Goal: Transaction & Acquisition: Purchase product/service

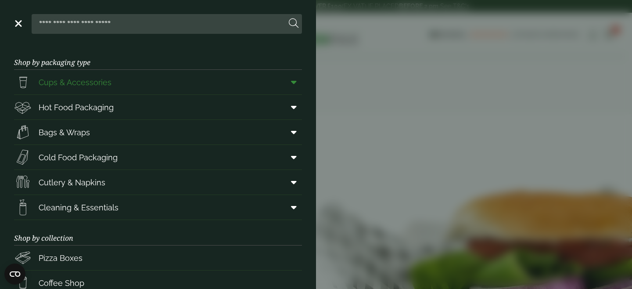
click at [71, 84] on span "Cups & Accessories" at bounding box center [75, 82] width 73 height 12
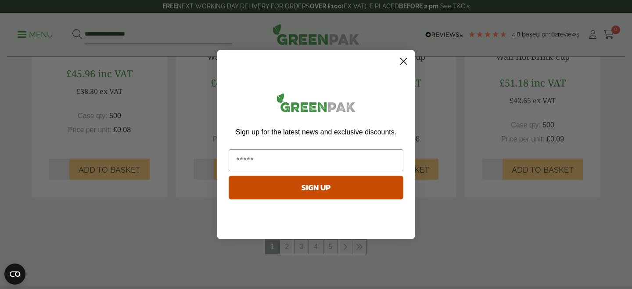
scroll to position [233, 0]
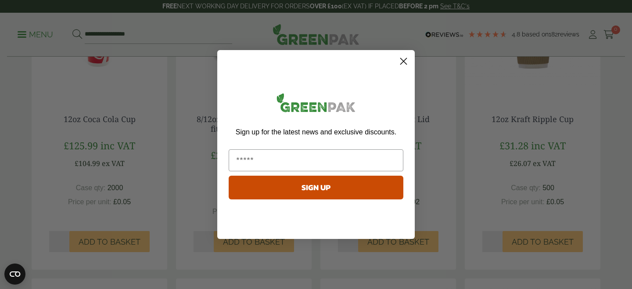
click at [406, 55] on circle "Close dialog" at bounding box center [403, 61] width 14 height 14
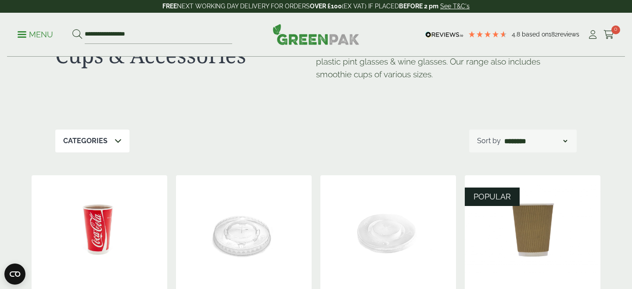
scroll to position [0, 0]
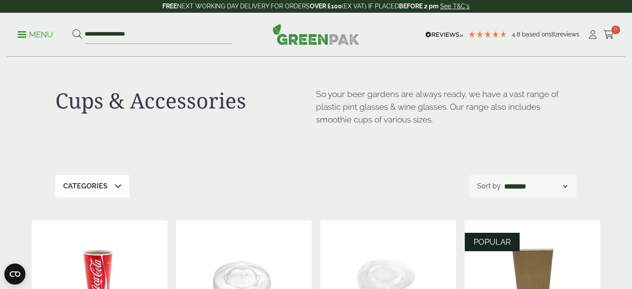
click at [86, 189] on p "Categories" at bounding box center [85, 186] width 44 height 11
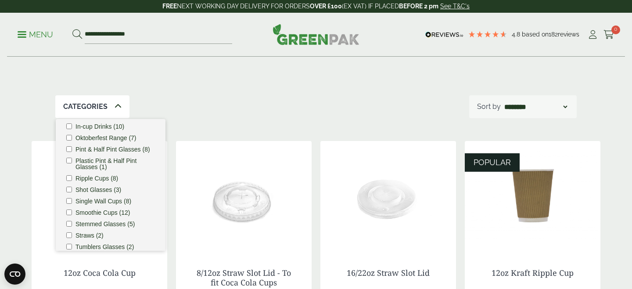
scroll to position [96, 0]
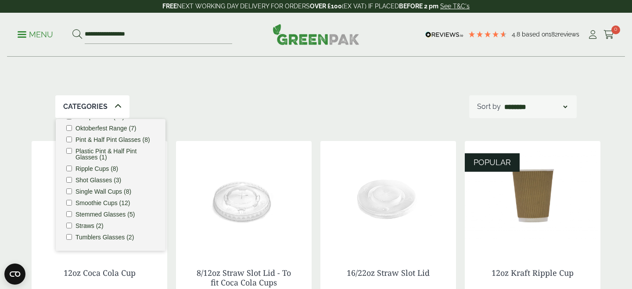
click at [100, 200] on label "Smoothie Cups (12)" at bounding box center [102, 203] width 55 height 6
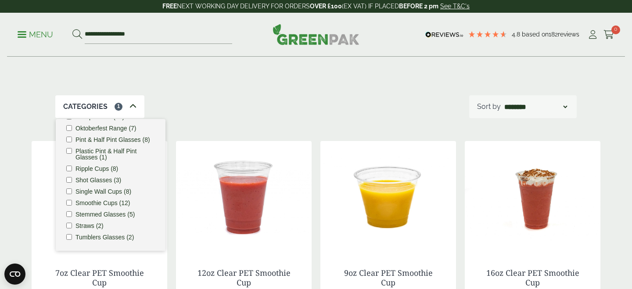
click at [175, 94] on div "Cups & Accessories So your beer gardens are always ready, we have a vast range …" at bounding box center [315, 37] width 521 height 118
click at [139, 91] on div "Cups & Accessories So your beer gardens are always ready, we have a vast range …" at bounding box center [315, 37] width 521 height 118
click at [136, 102] on div "Categories 1" at bounding box center [99, 106] width 89 height 23
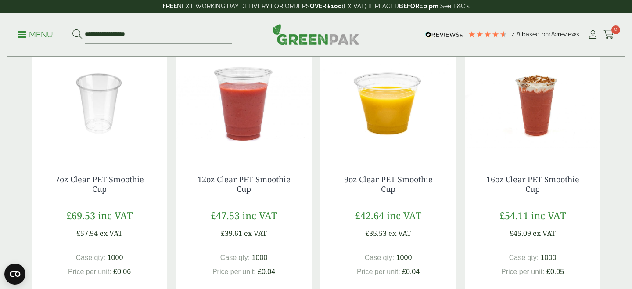
scroll to position [176, 0]
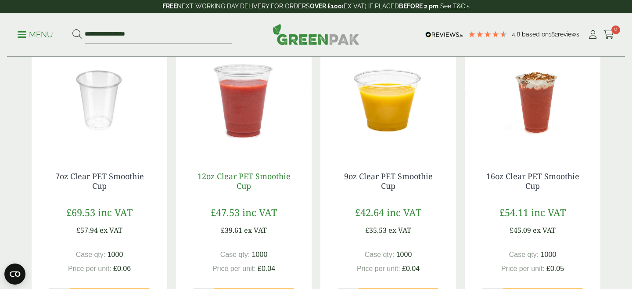
click at [243, 176] on link "12oz Clear PET Smoothie Cup" at bounding box center [243, 181] width 93 height 20
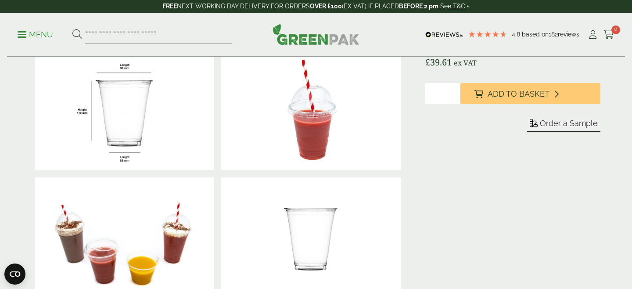
scroll to position [17, 0]
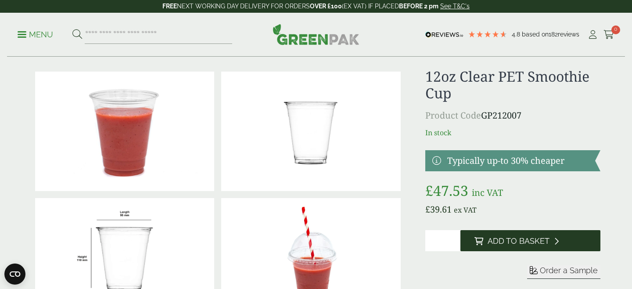
click at [483, 237] on button "Add to Basket" at bounding box center [530, 240] width 140 height 21
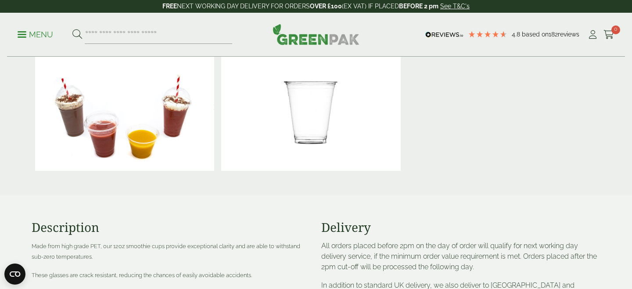
scroll to position [468, 0]
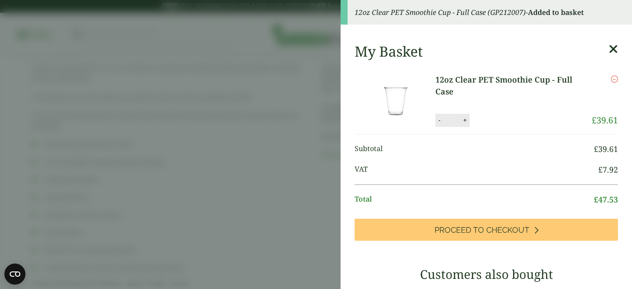
click at [242, 193] on aside "12oz Clear PET Smoothie Cup - Full Case (GP212007) - Added to basket My Basket …" at bounding box center [316, 144] width 632 height 289
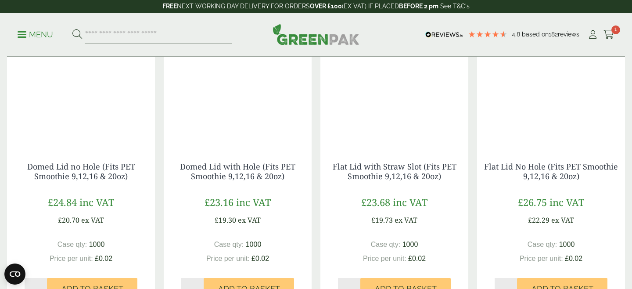
scroll to position [848, 0]
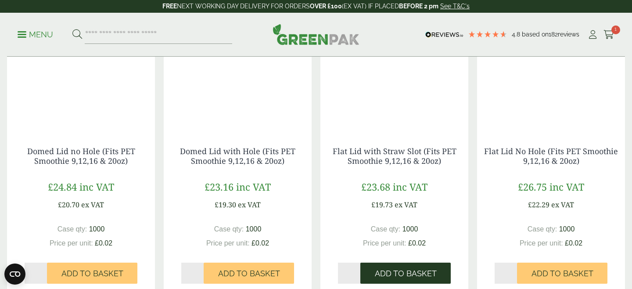
click at [398, 264] on button "Add to Basket" at bounding box center [405, 272] width 90 height 21
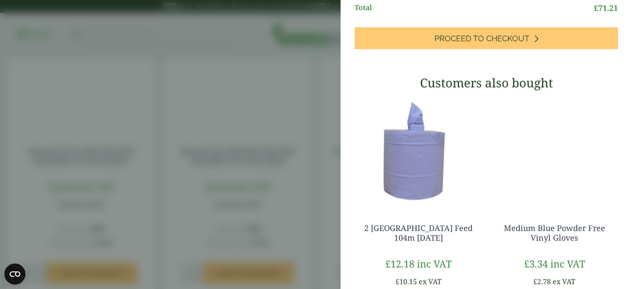
scroll to position [0, 0]
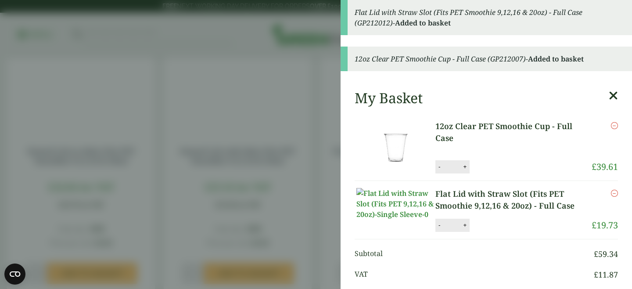
click at [268, 79] on aside "Flat Lid with Straw Slot (Fits PET Smoothie 9,12,16 & 20oz) - Full Case (GP2120…" at bounding box center [316, 144] width 632 height 289
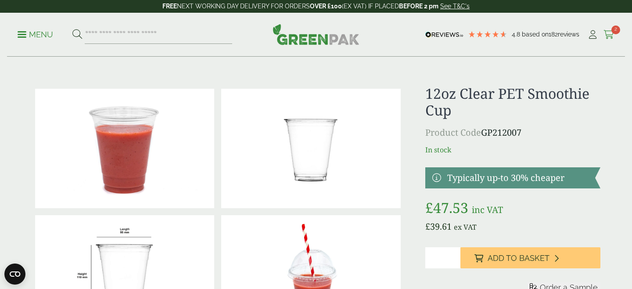
click at [612, 40] on link "Cart 2" at bounding box center [608, 34] width 11 height 13
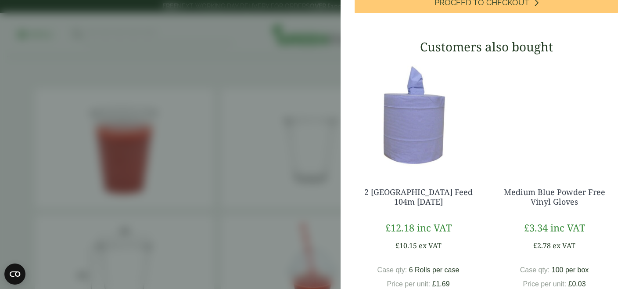
scroll to position [365, 0]
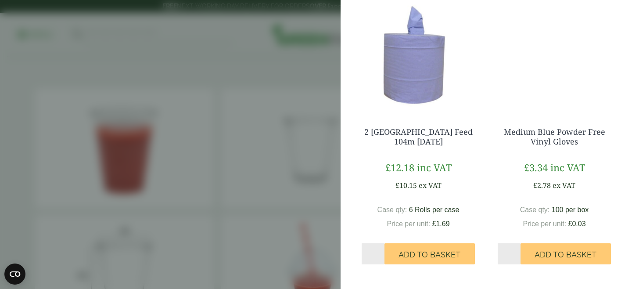
click at [310, 159] on aside "Flat Lid with Straw Slot (Fits PET Smoothie 9,12,16 & 20oz) - Full Case (GP2120…" at bounding box center [316, 144] width 632 height 289
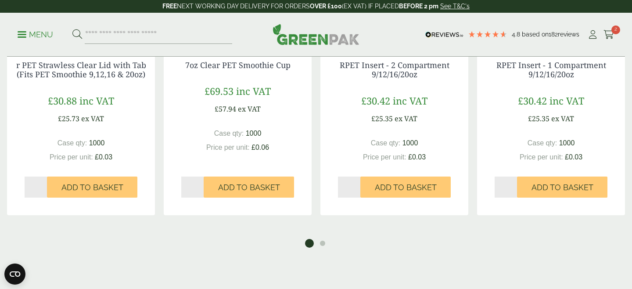
scroll to position [1302, 0]
